Goal: Complete application form

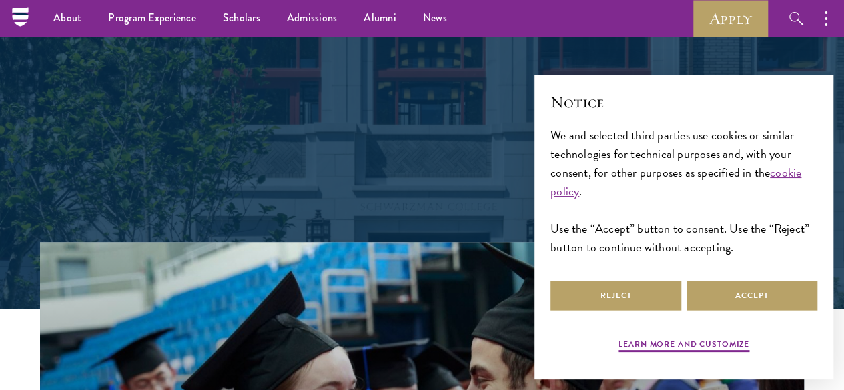
scroll to position [133, 0]
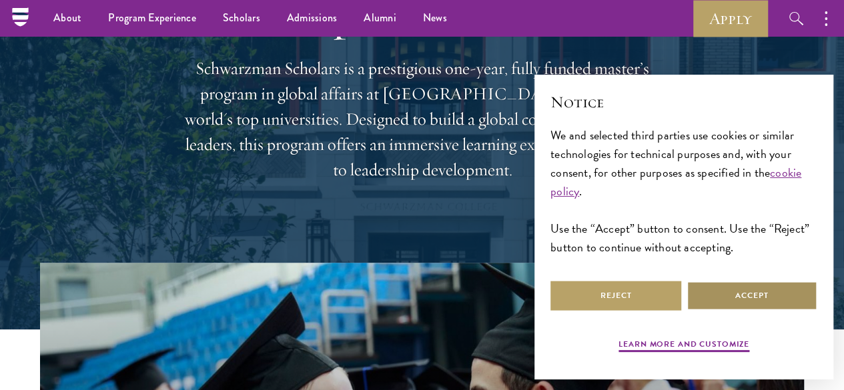
click at [747, 301] on button "Accept" at bounding box center [752, 296] width 131 height 30
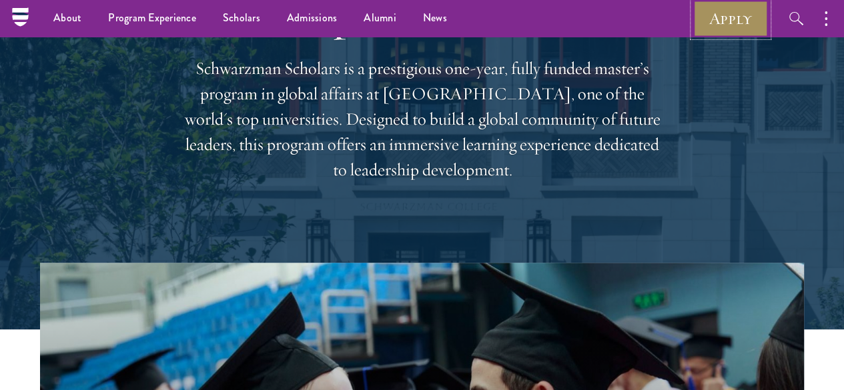
click at [735, 25] on link "Apply" at bounding box center [730, 18] width 75 height 37
